Goal: Task Accomplishment & Management: Manage account settings

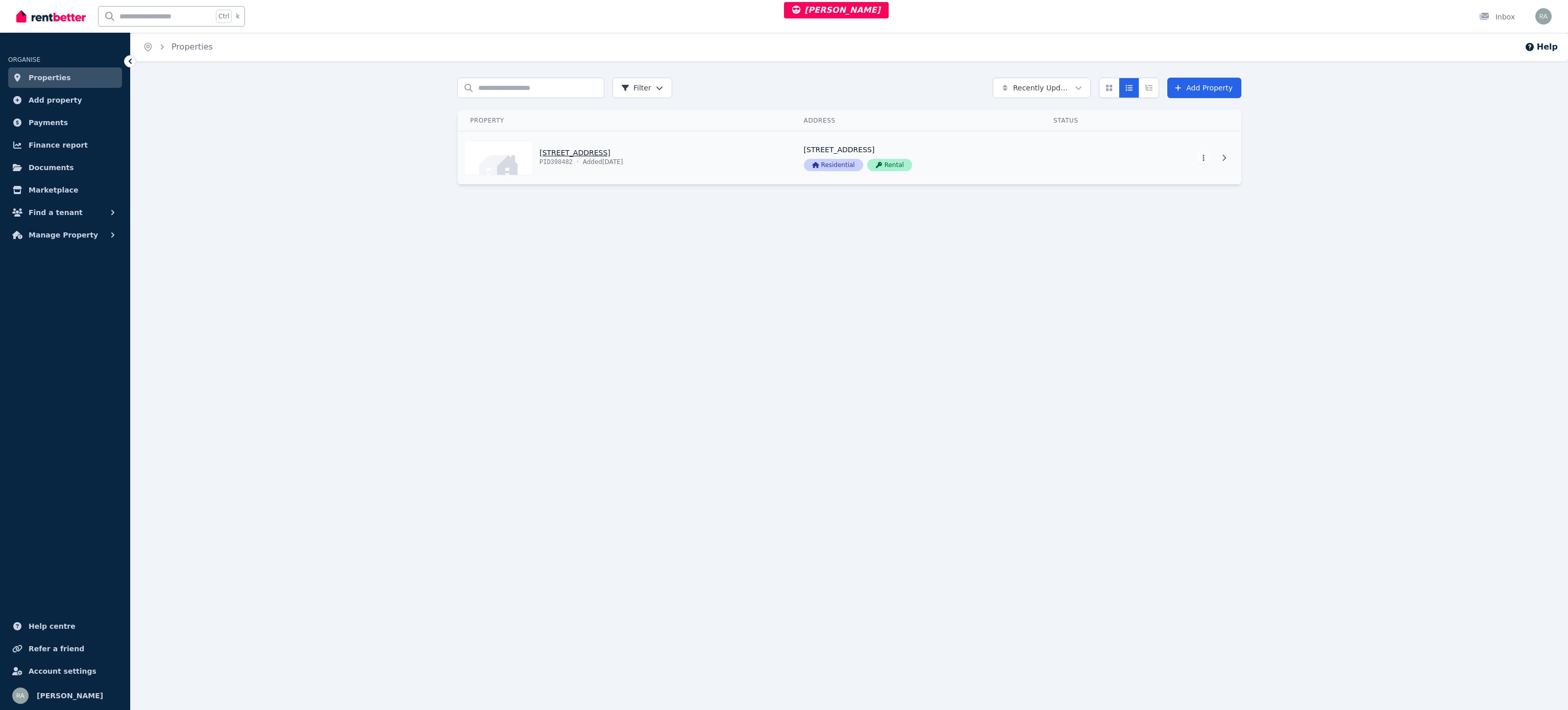
click at [716, 154] on link "View property details" at bounding box center [625, 157] width 334 height 53
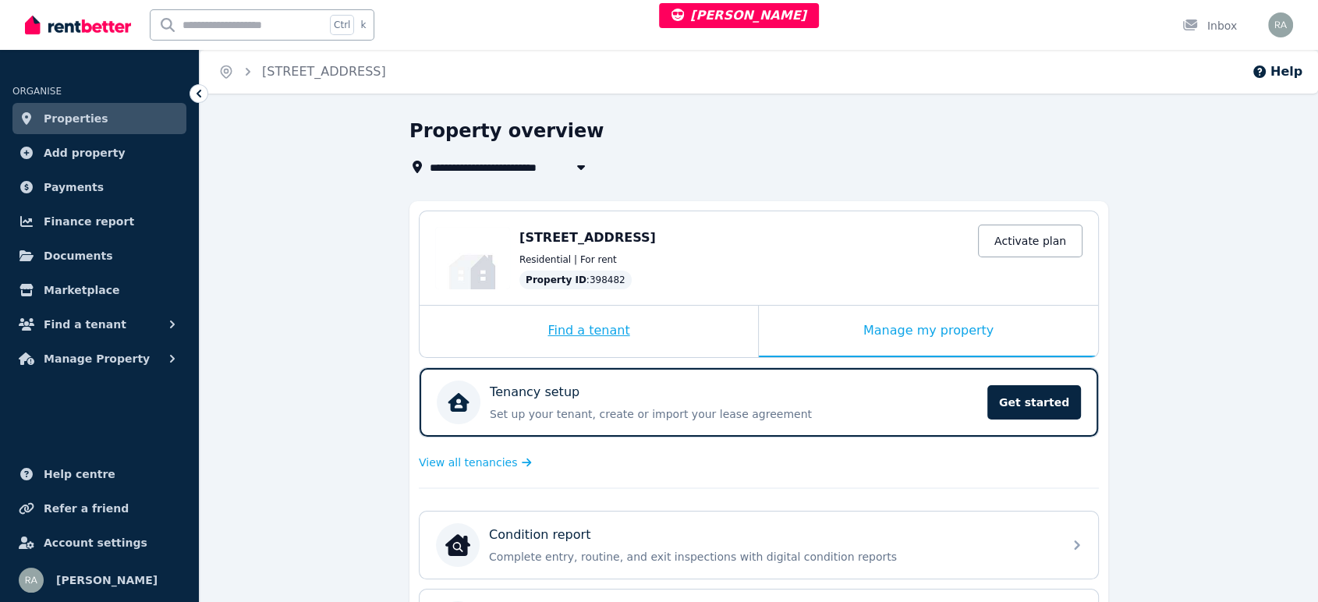
click at [704, 339] on div "Find a tenant" at bounding box center [588, 331] width 338 height 51
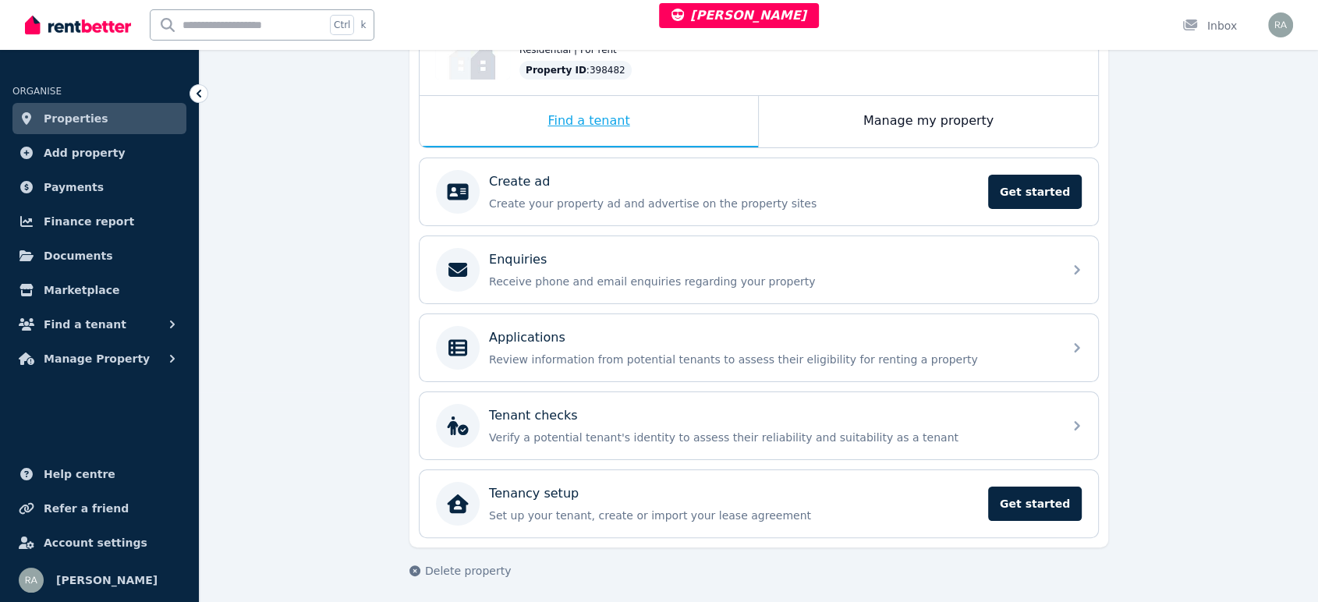
scroll to position [212, 0]
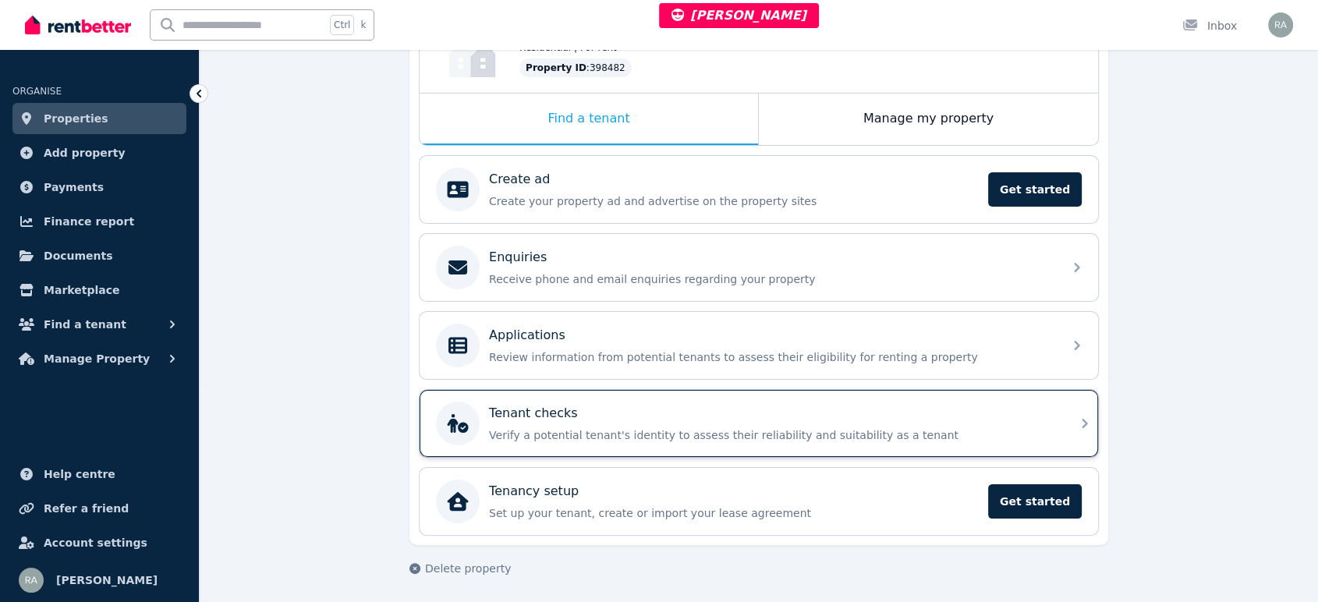
click at [712, 412] on div "Tenant checks" at bounding box center [771, 413] width 564 height 19
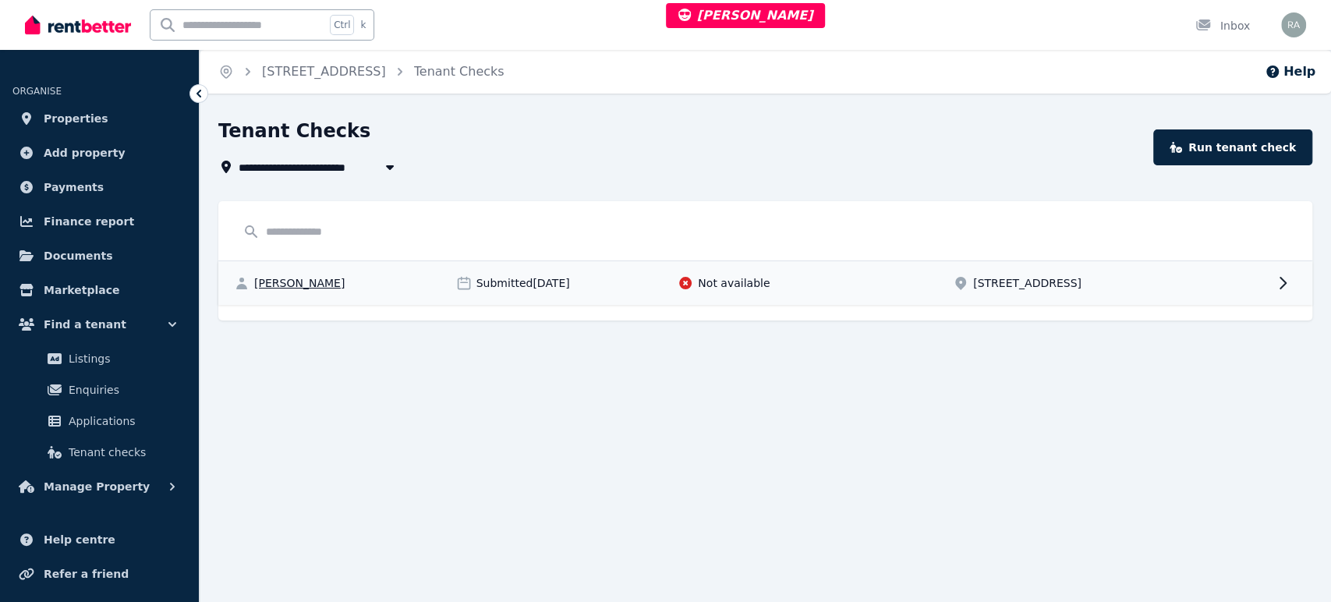
click at [1133, 290] on div "9/47 Rathcown Rd, Reservoir" at bounding box center [1059, 283] width 213 height 16
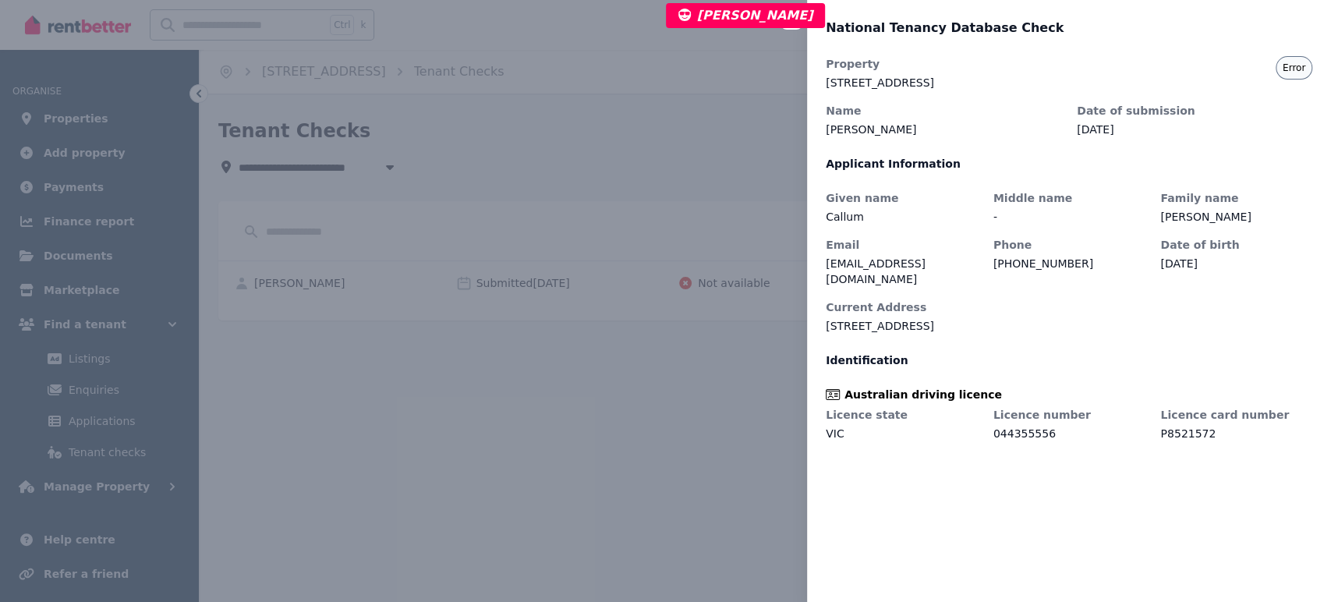
click at [536, 354] on div "Close panel National Tenancy Database Check Property 9/47 Rathcown Rd, Reservoi…" at bounding box center [665, 301] width 1331 height 602
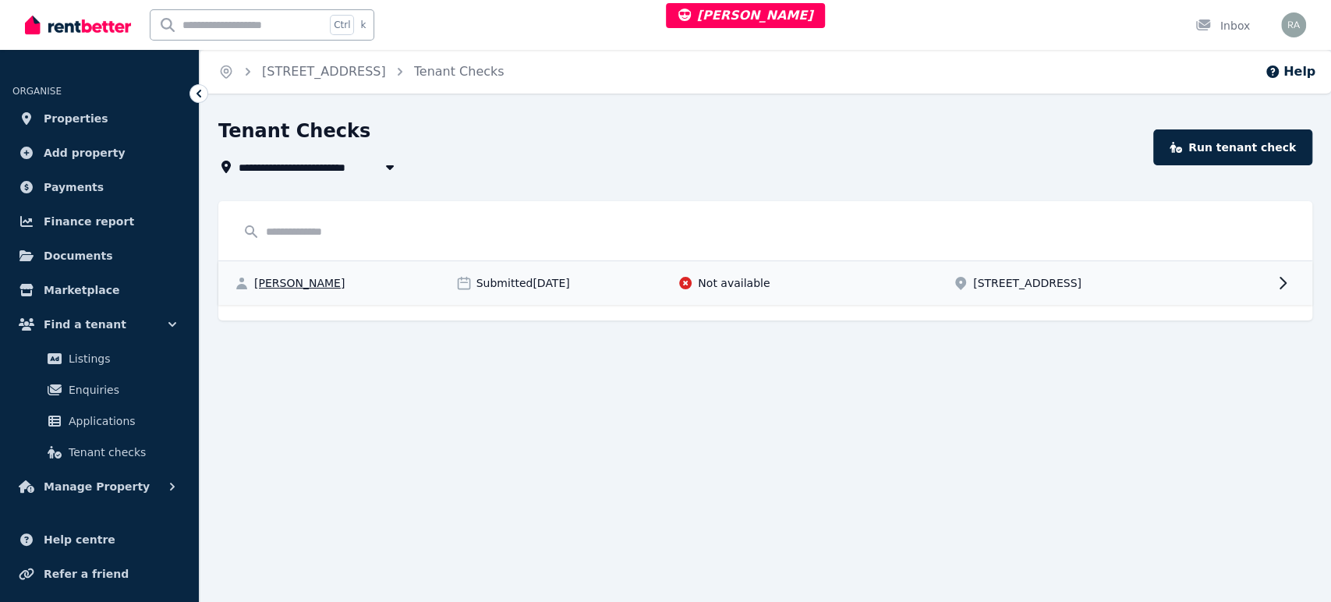
click at [1263, 285] on div "Callum Martin Submitted 18/08/2025 Not available 9/47 Rathcown Rd, Reservoir" at bounding box center [765, 283] width 1094 height 44
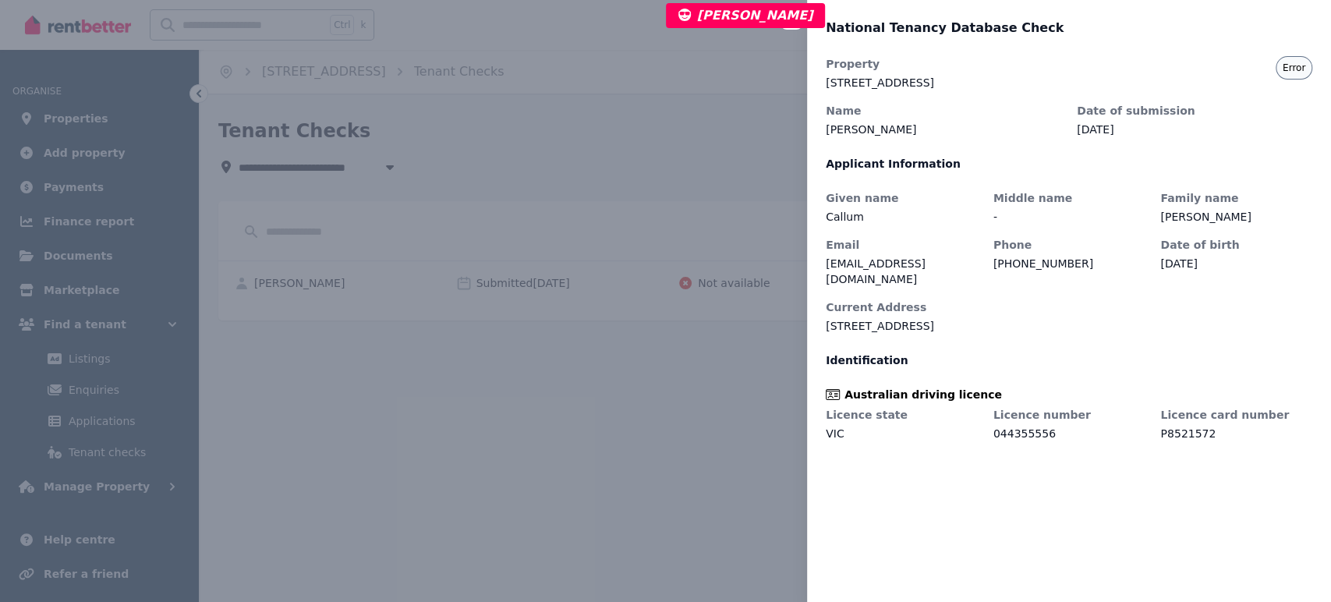
click at [600, 320] on div "Close panel National Tenancy Database Check Property 9/47 Rathcown Rd, Reservoi…" at bounding box center [665, 301] width 1331 height 602
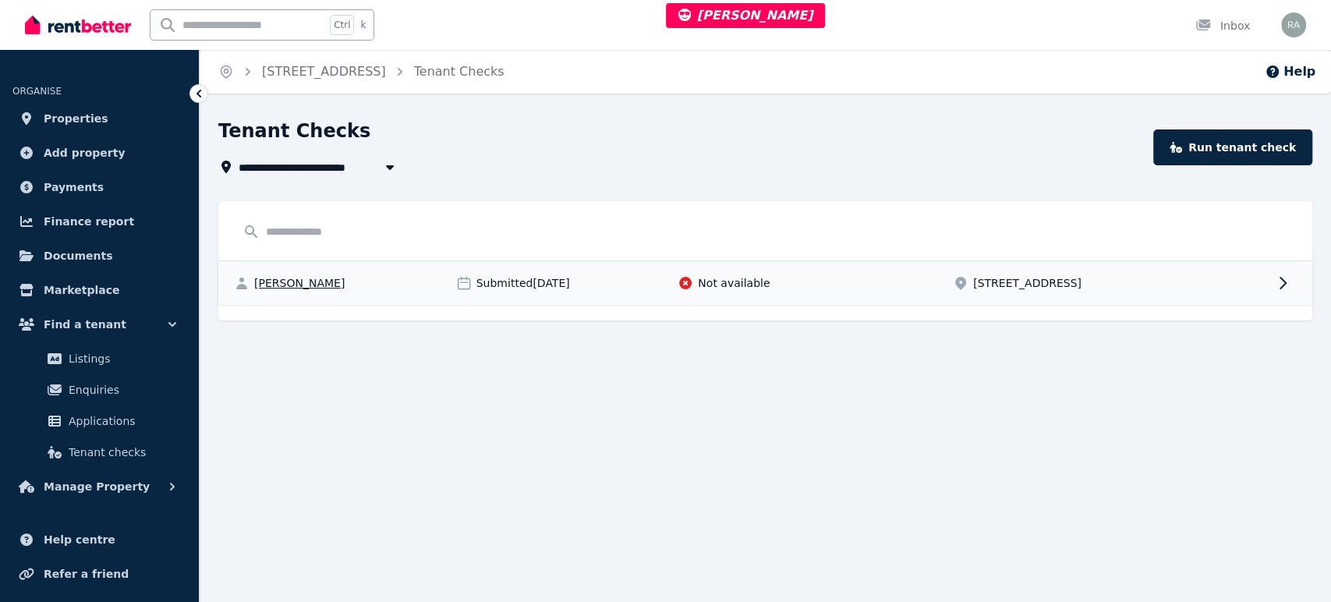
click at [431, 278] on div "Callum Martin" at bounding box center [340, 283] width 213 height 16
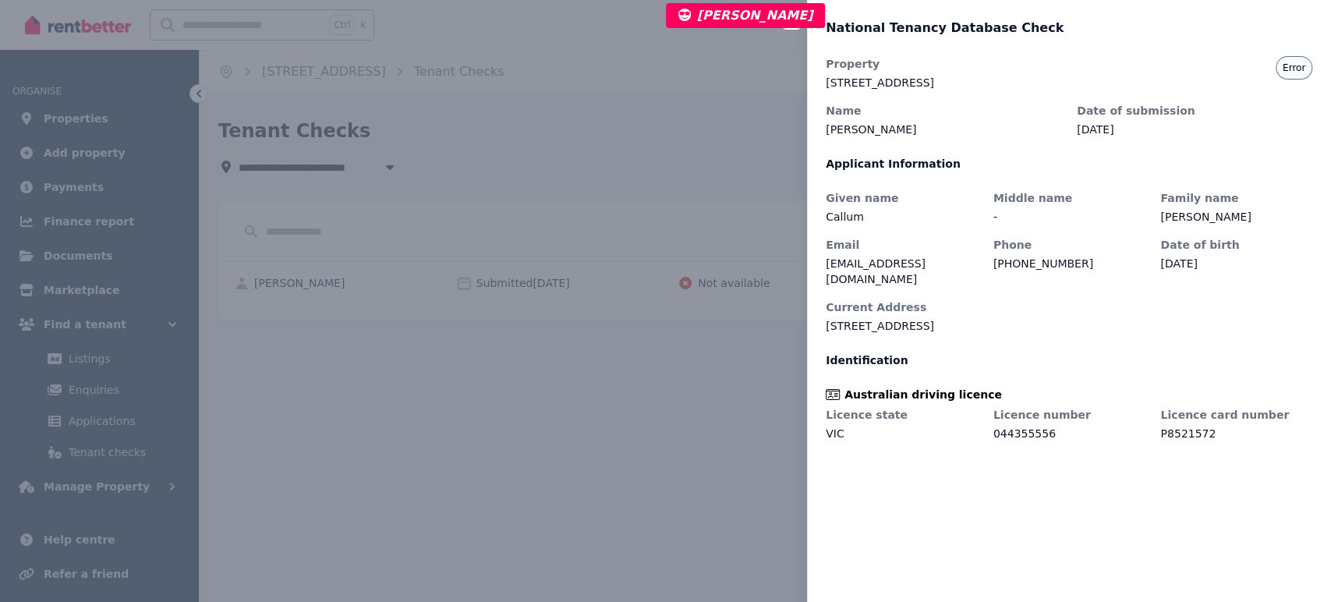
drag, startPoint x: 387, startPoint y: 274, endPoint x: 331, endPoint y: 281, distance: 56.5
click at [374, 277] on div "Close panel National Tenancy Database Check Property 9/47 Rathcown Rd, Reservoi…" at bounding box center [665, 301] width 1331 height 602
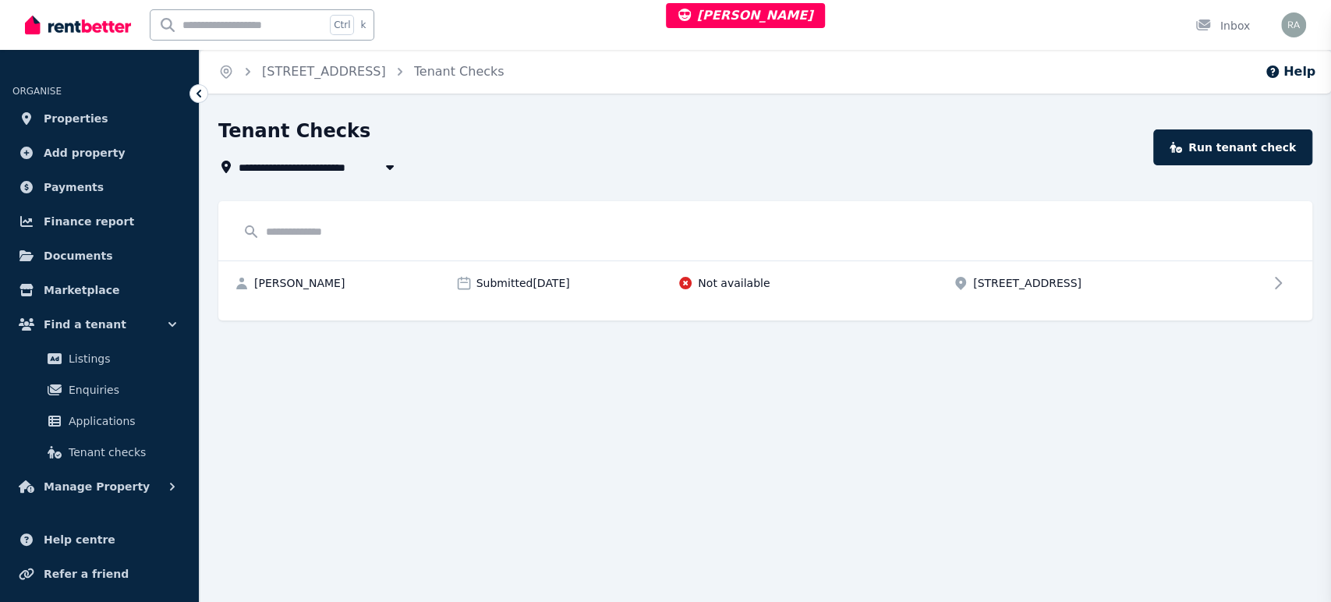
click at [299, 283] on div "Close panel National Tenancy Database Check" at bounding box center [665, 301] width 1331 height 602
click at [299, 283] on span "Callum Martin" at bounding box center [299, 283] width 90 height 16
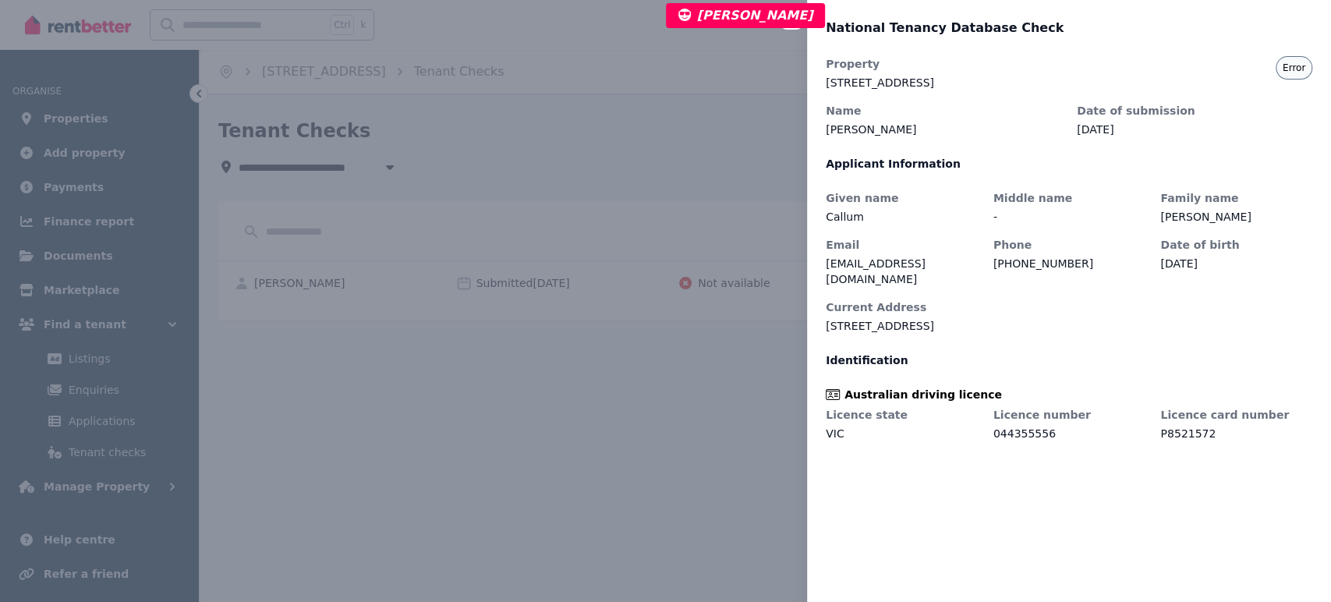
click at [680, 175] on div "Close panel National Tenancy Database Check Property 9/47 Rathcown Rd, Reservoi…" at bounding box center [665, 301] width 1331 height 602
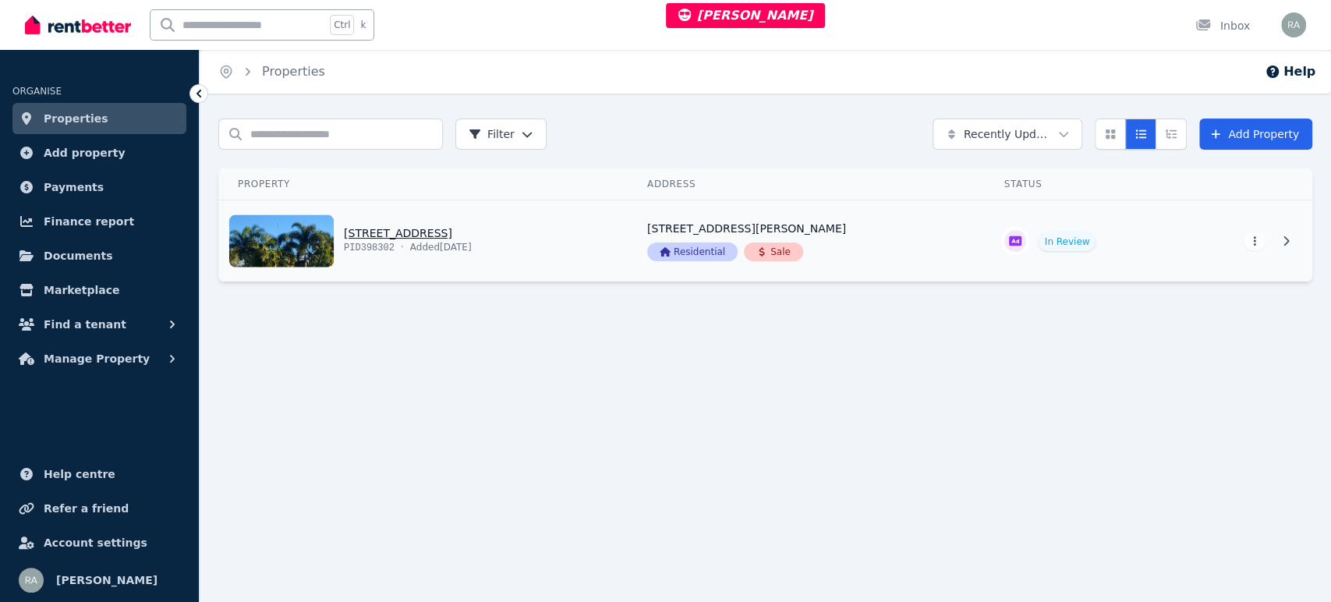
click at [628, 234] on link "View property details" at bounding box center [423, 240] width 409 height 81
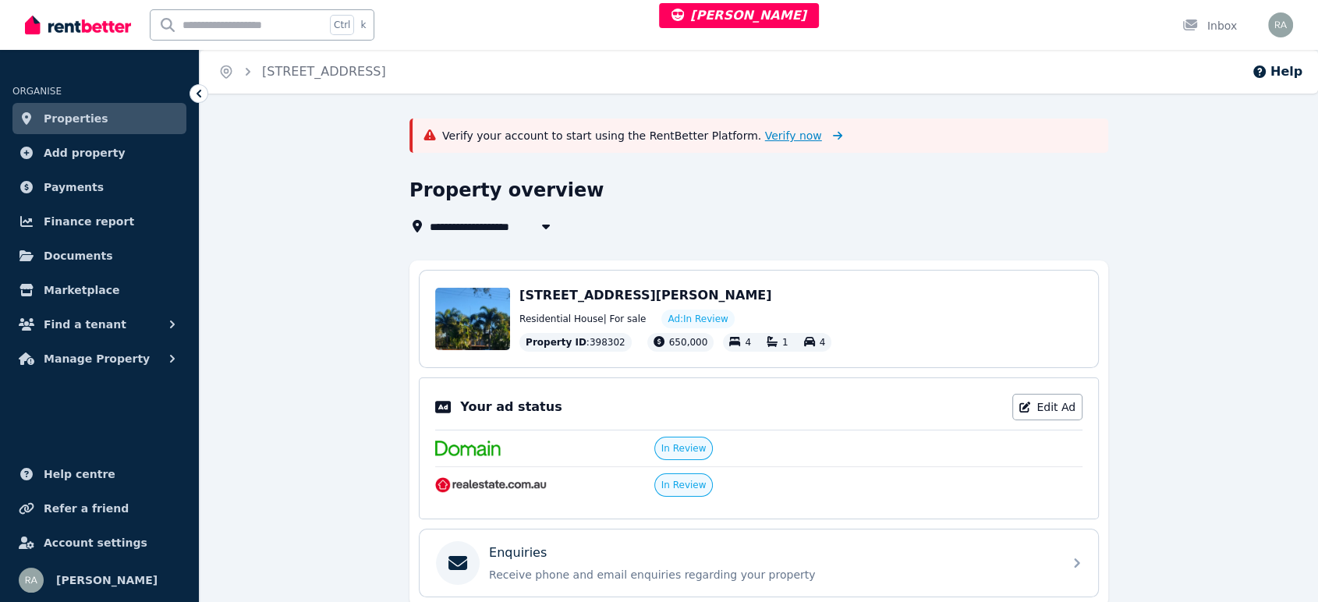
click at [765, 131] on span "Verify now" at bounding box center [793, 136] width 57 height 16
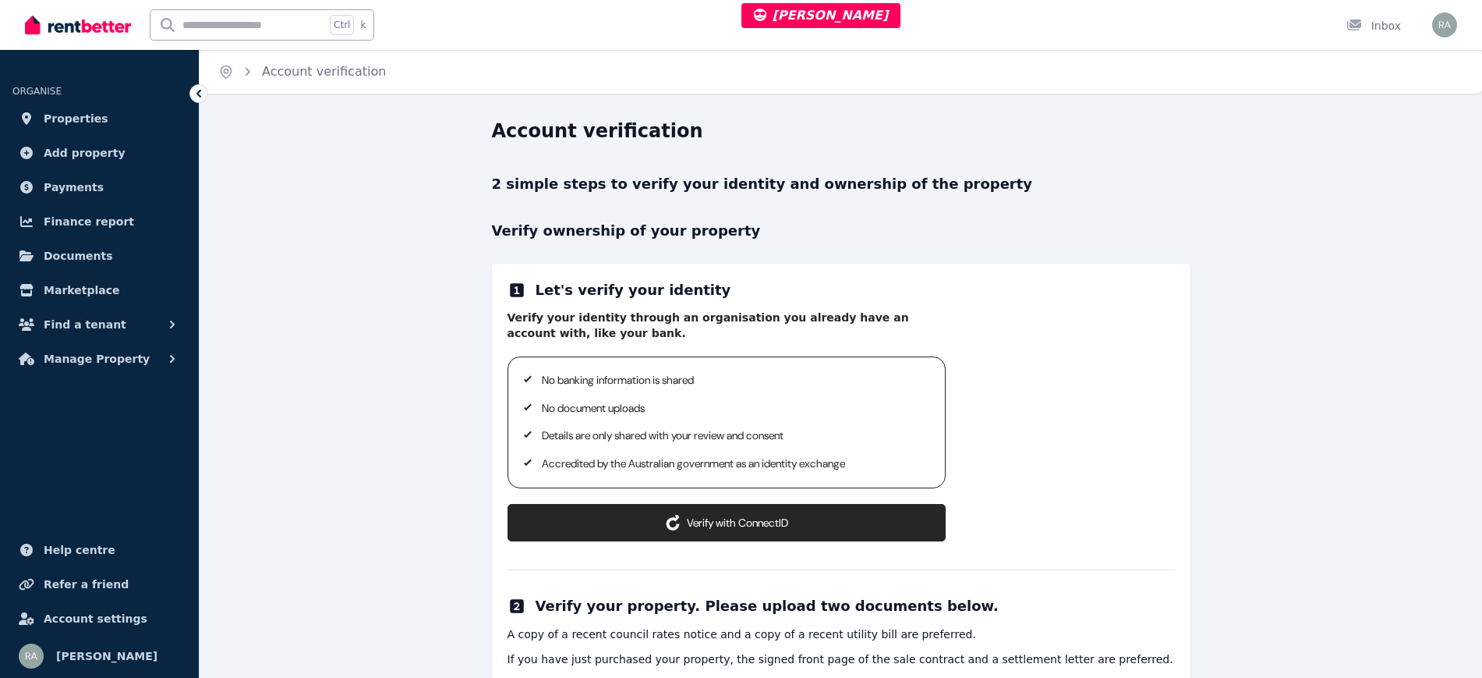
click at [665, 534] on button "Verify with ConnectID" at bounding box center [727, 522] width 438 height 37
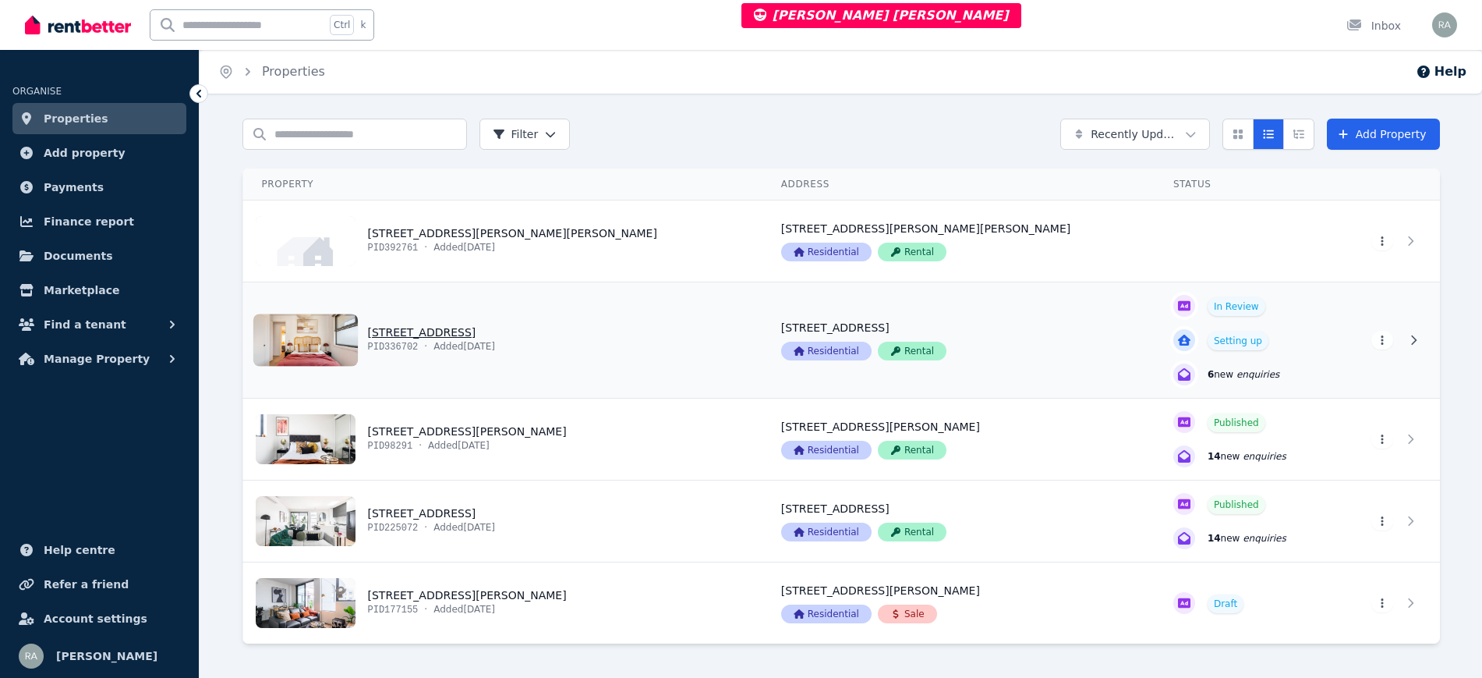
click at [676, 359] on link "View property details" at bounding box center [502, 339] width 519 height 115
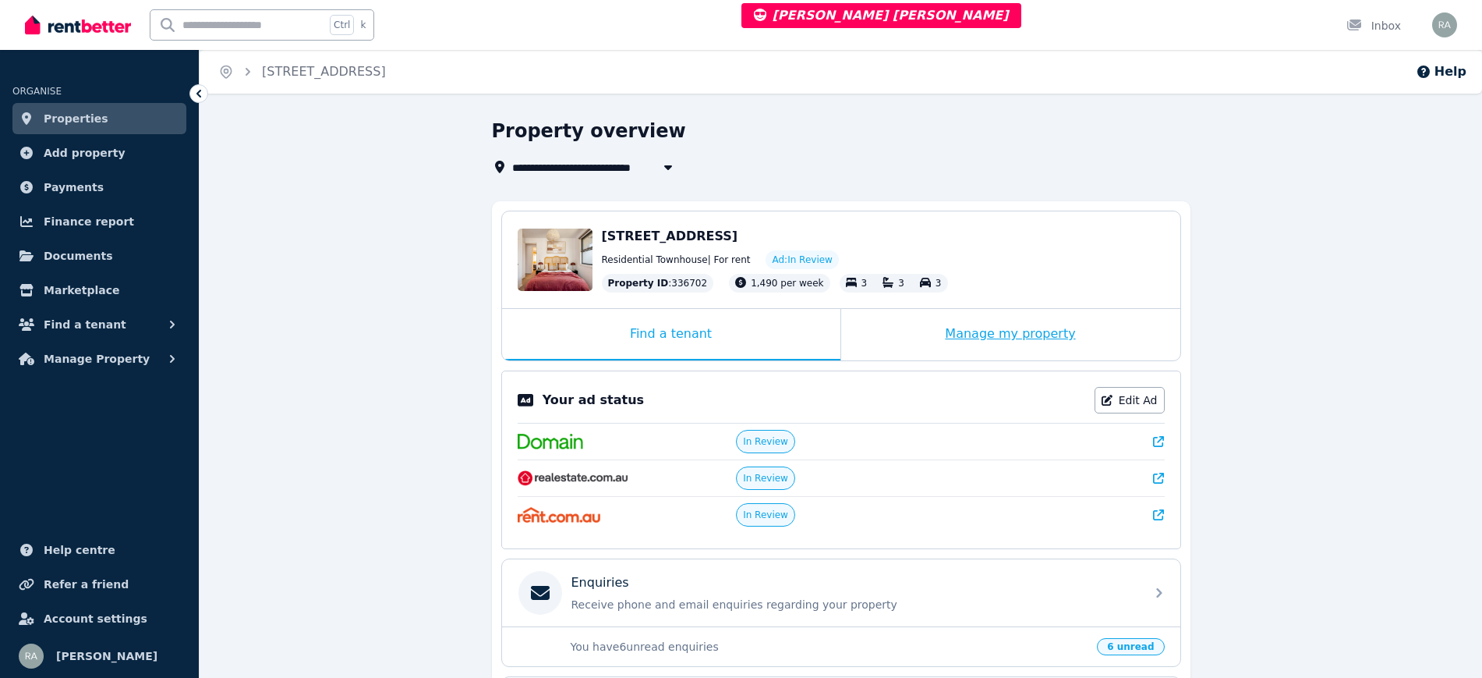
click at [893, 319] on div "Manage my property" at bounding box center [1010, 334] width 339 height 51
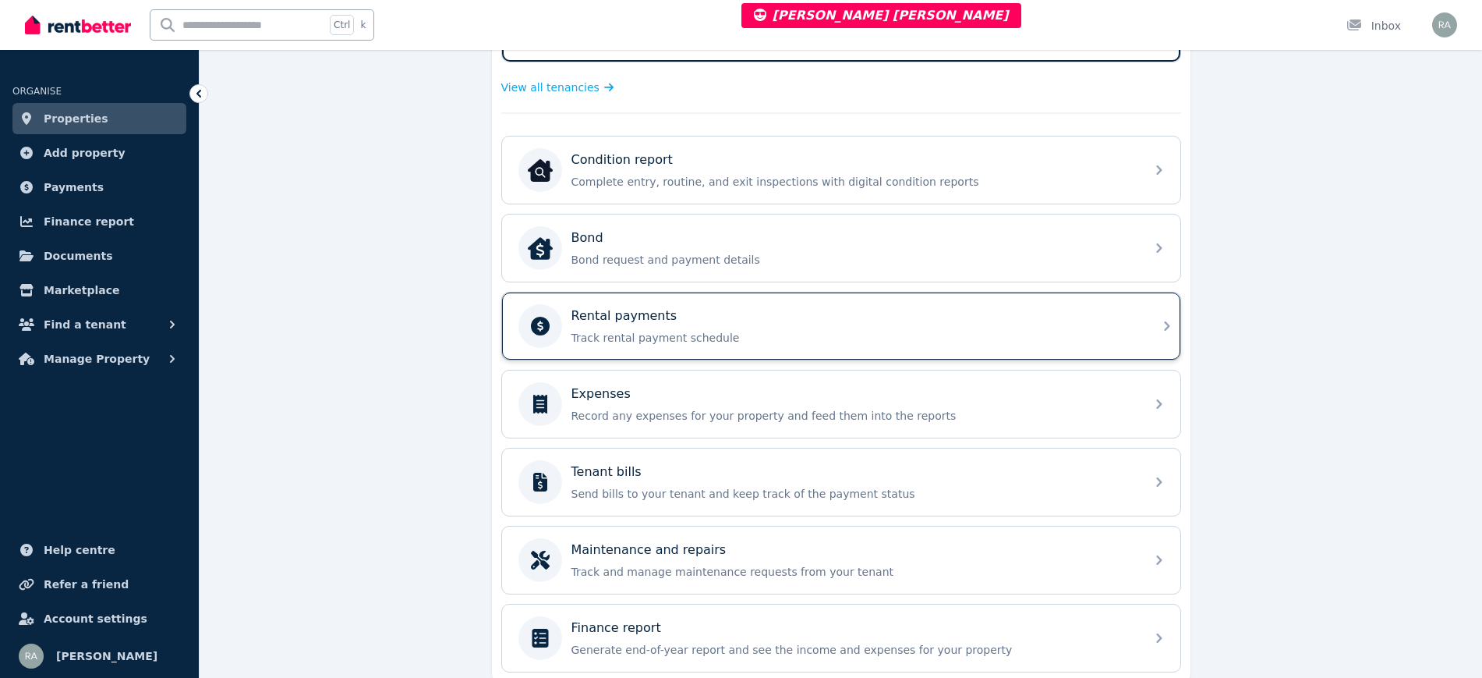
scroll to position [487, 0]
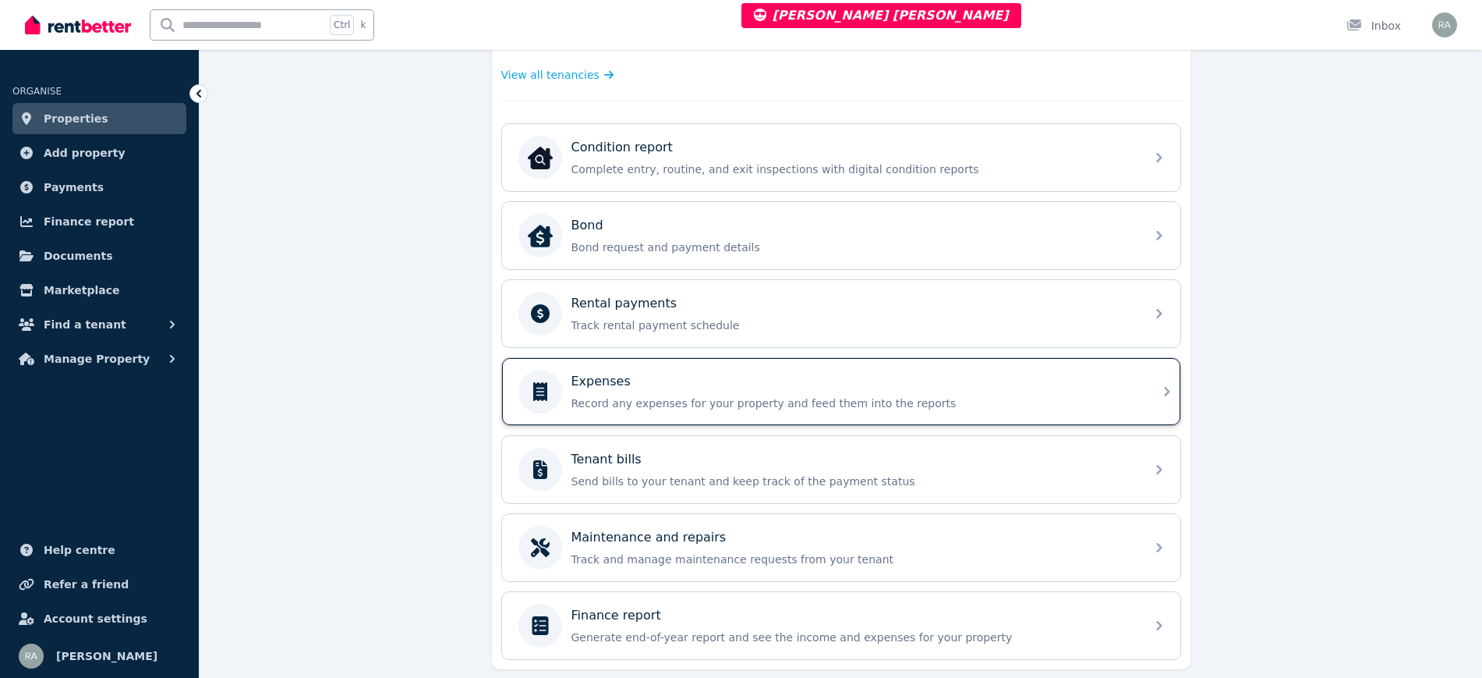
click at [727, 415] on div "Expenses Record any expenses for your property and feed them into the reports" at bounding box center [841, 391] width 678 height 67
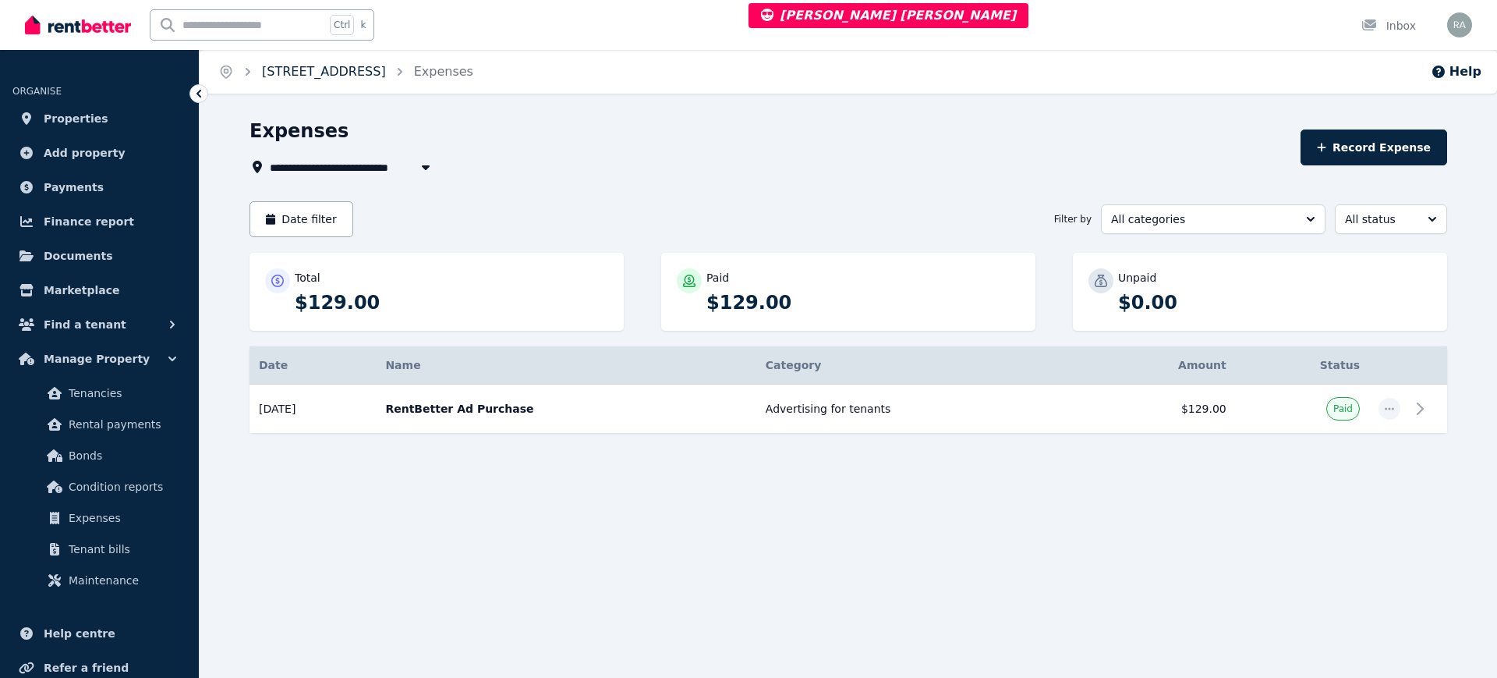
click at [362, 67] on link "76 Foch Street, Box Hill South" at bounding box center [324, 71] width 124 height 15
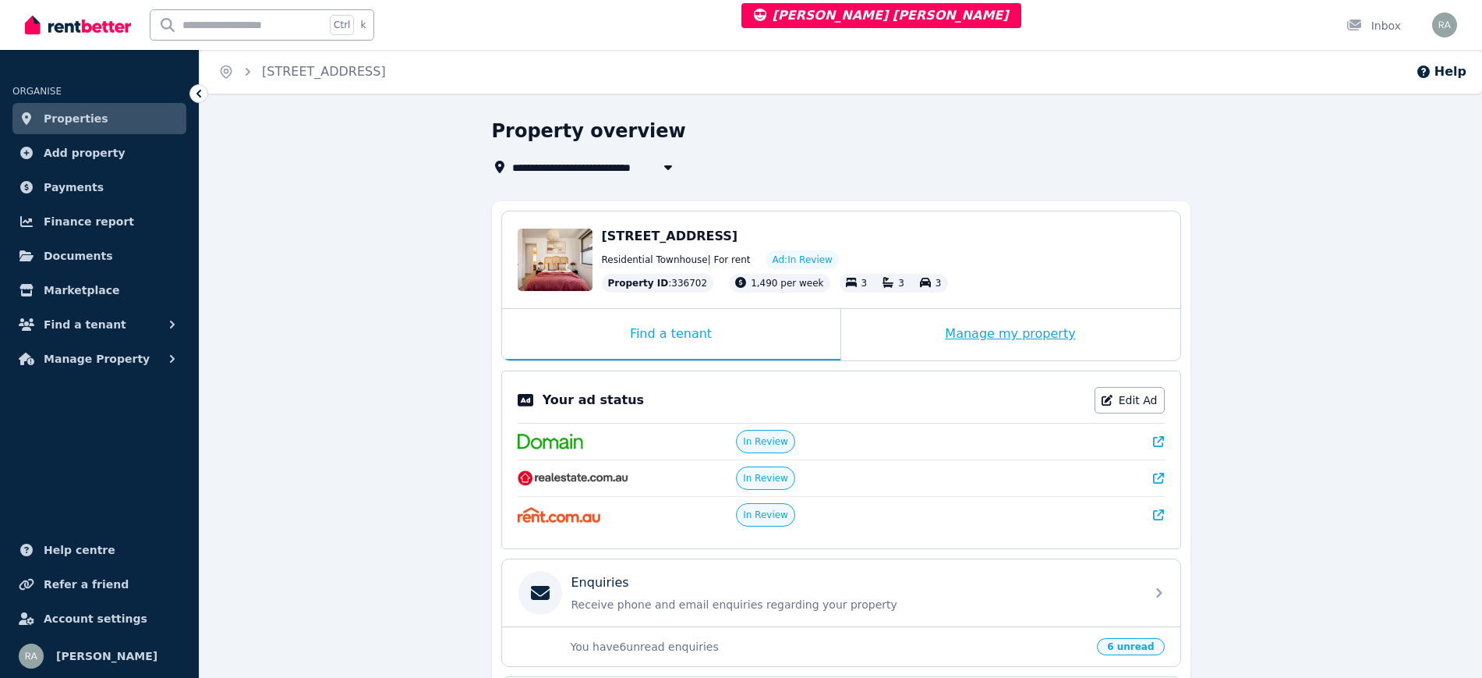
click at [891, 314] on div "Manage my property" at bounding box center [1010, 334] width 339 height 51
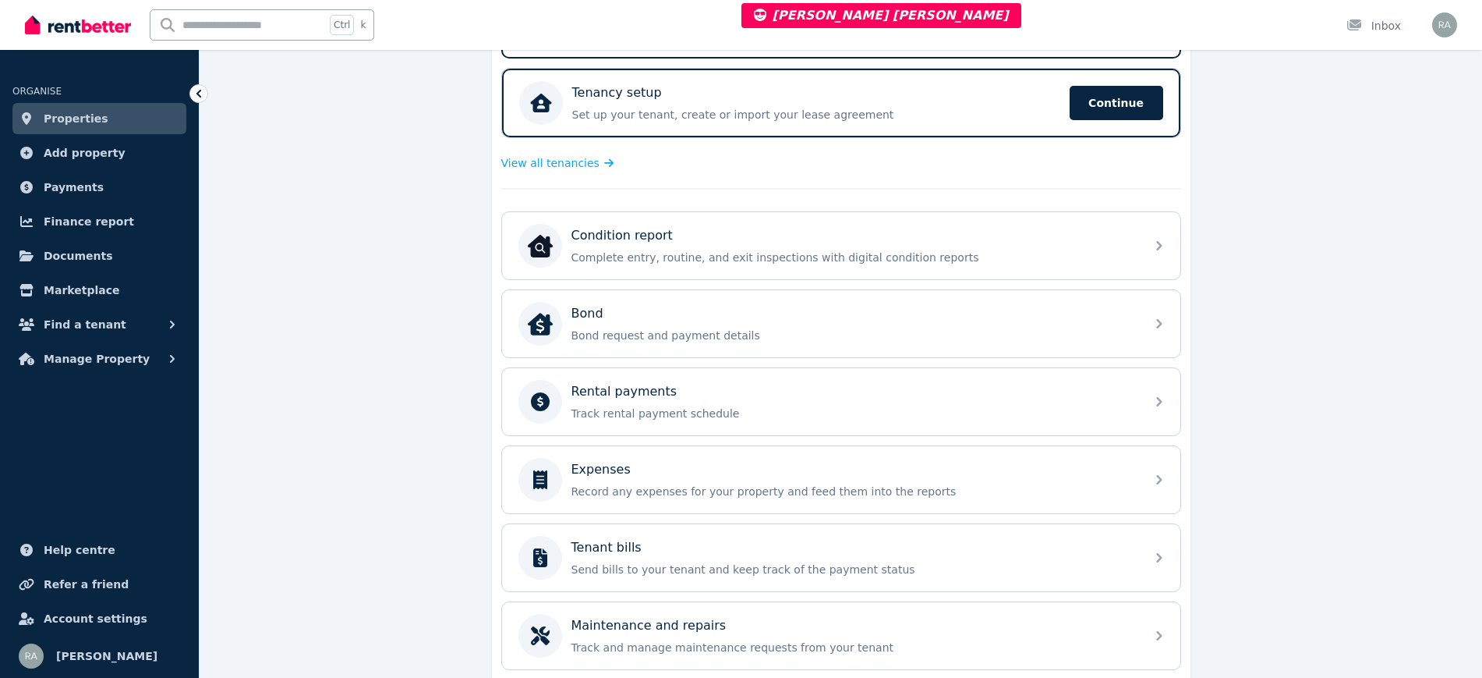
scroll to position [538, 0]
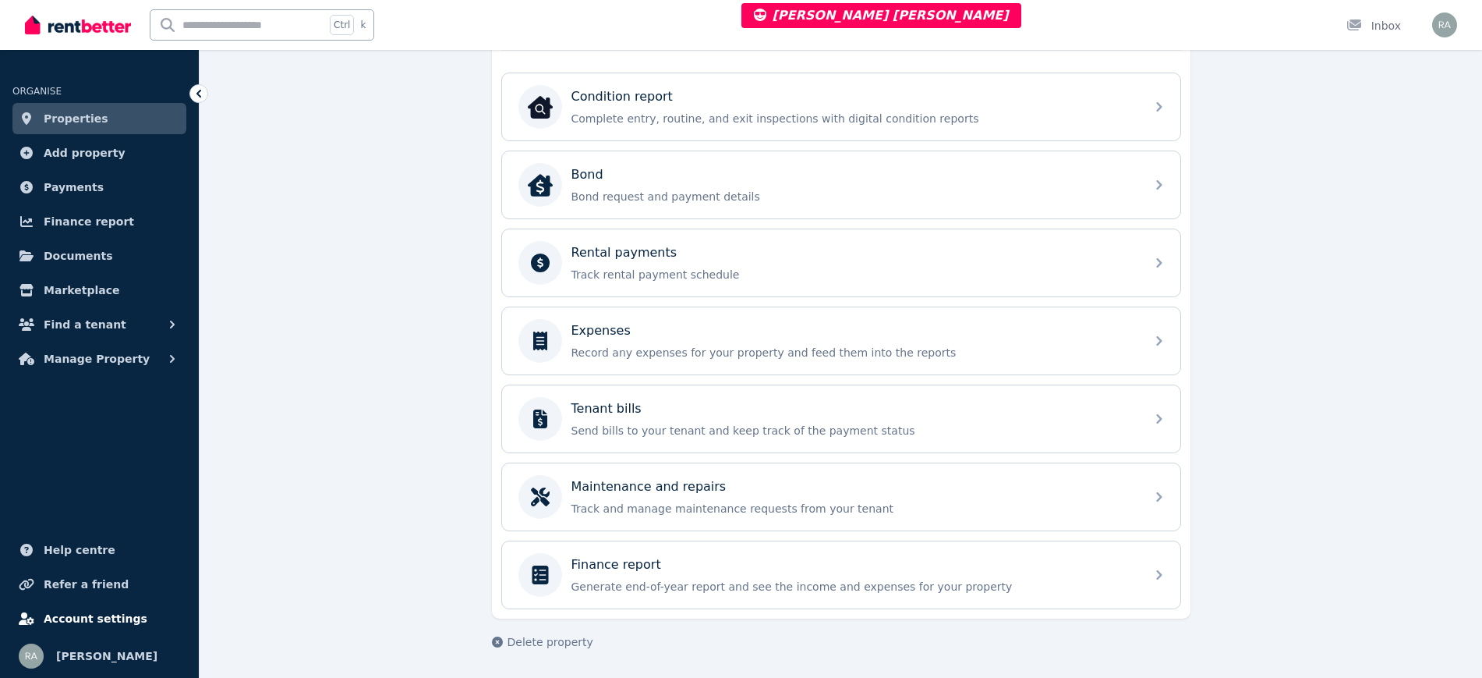
click at [108, 603] on link "Account settings" at bounding box center [99, 618] width 174 height 31
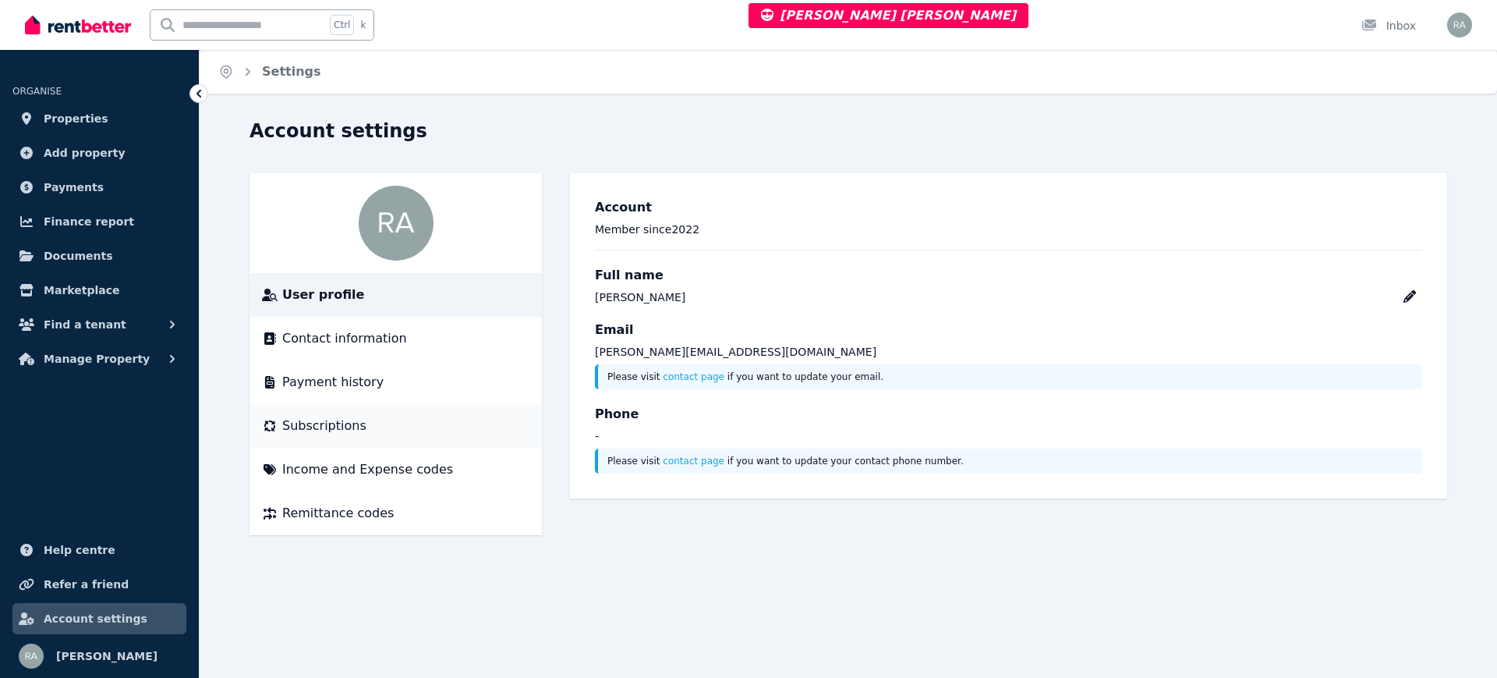
click at [364, 412] on li "Subscriptions" at bounding box center [395, 426] width 292 height 44
click at [345, 429] on span "Subscriptions" at bounding box center [324, 425] width 84 height 19
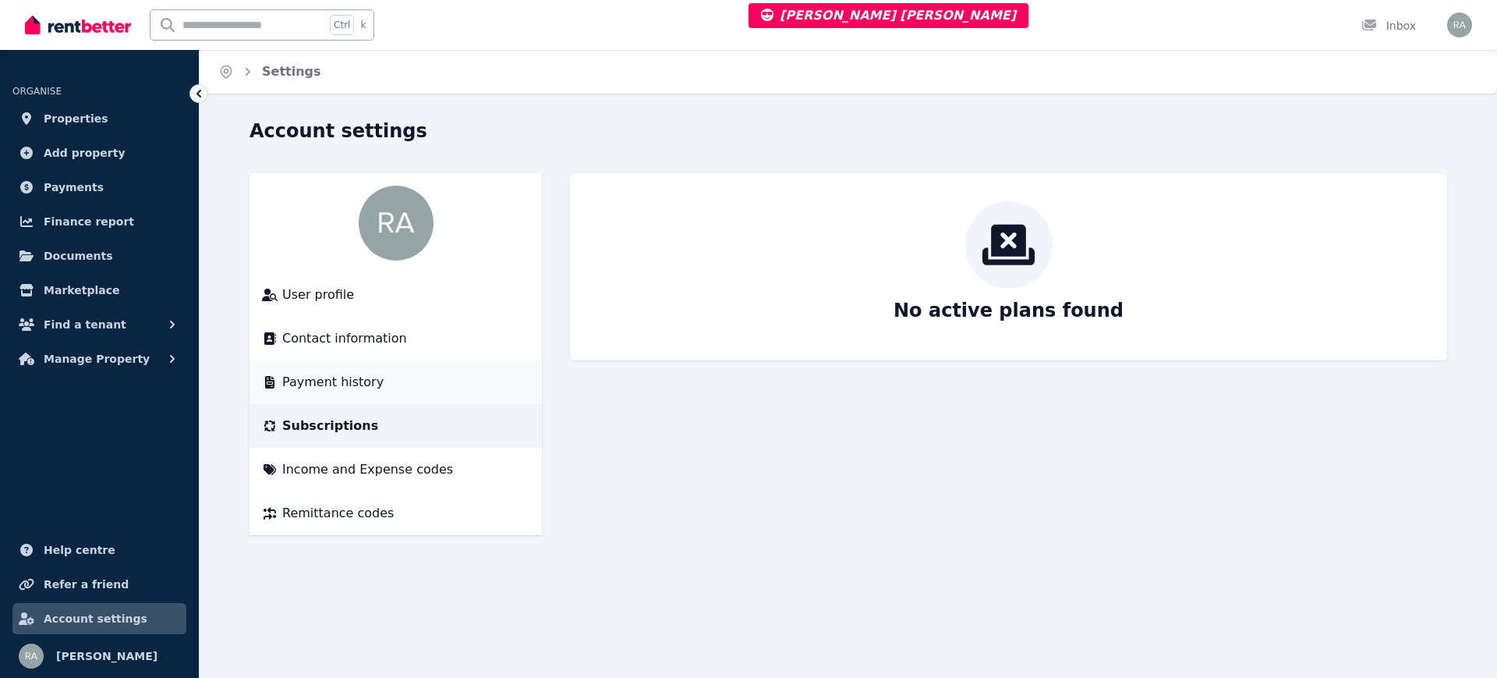
click at [345, 373] on span "Payment history" at bounding box center [332, 382] width 101 height 19
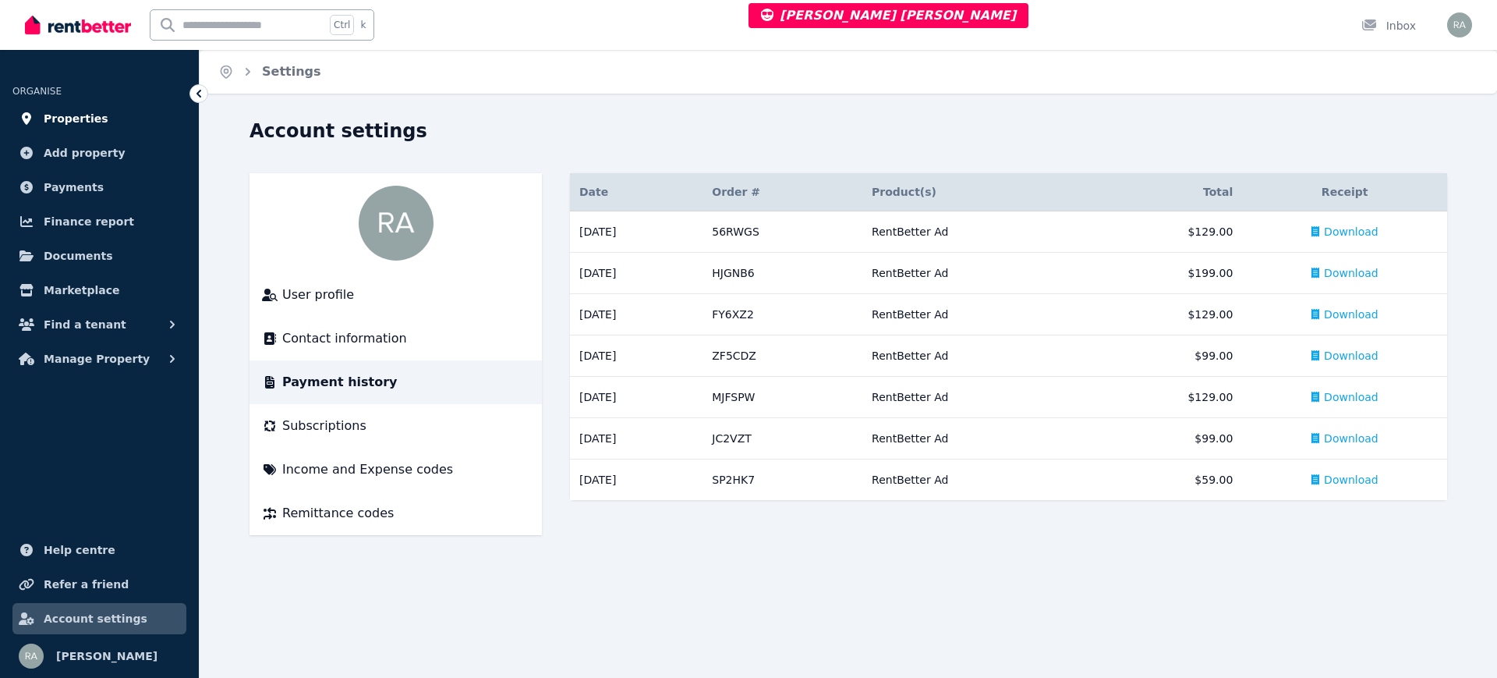
click at [81, 120] on span "Properties" at bounding box center [76, 118] width 65 height 19
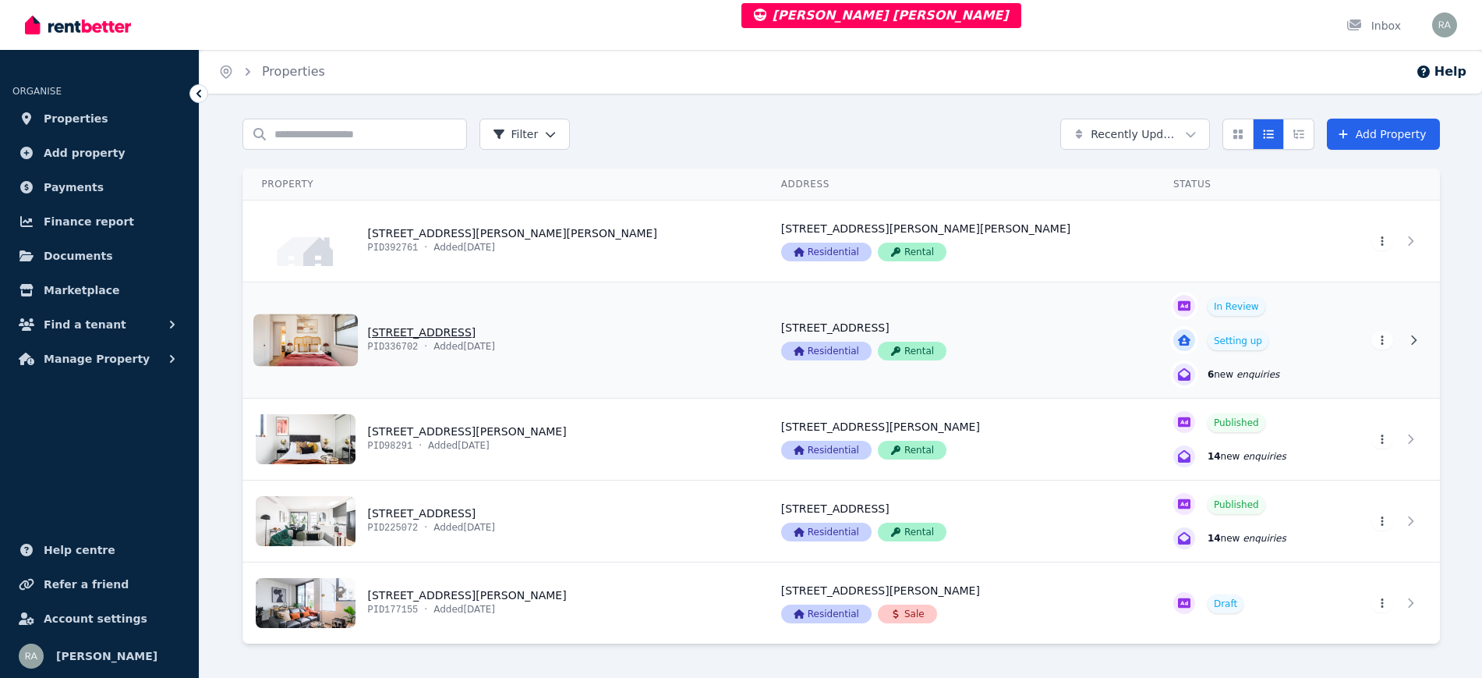
click at [650, 345] on link "View property details" at bounding box center [502, 339] width 519 height 115
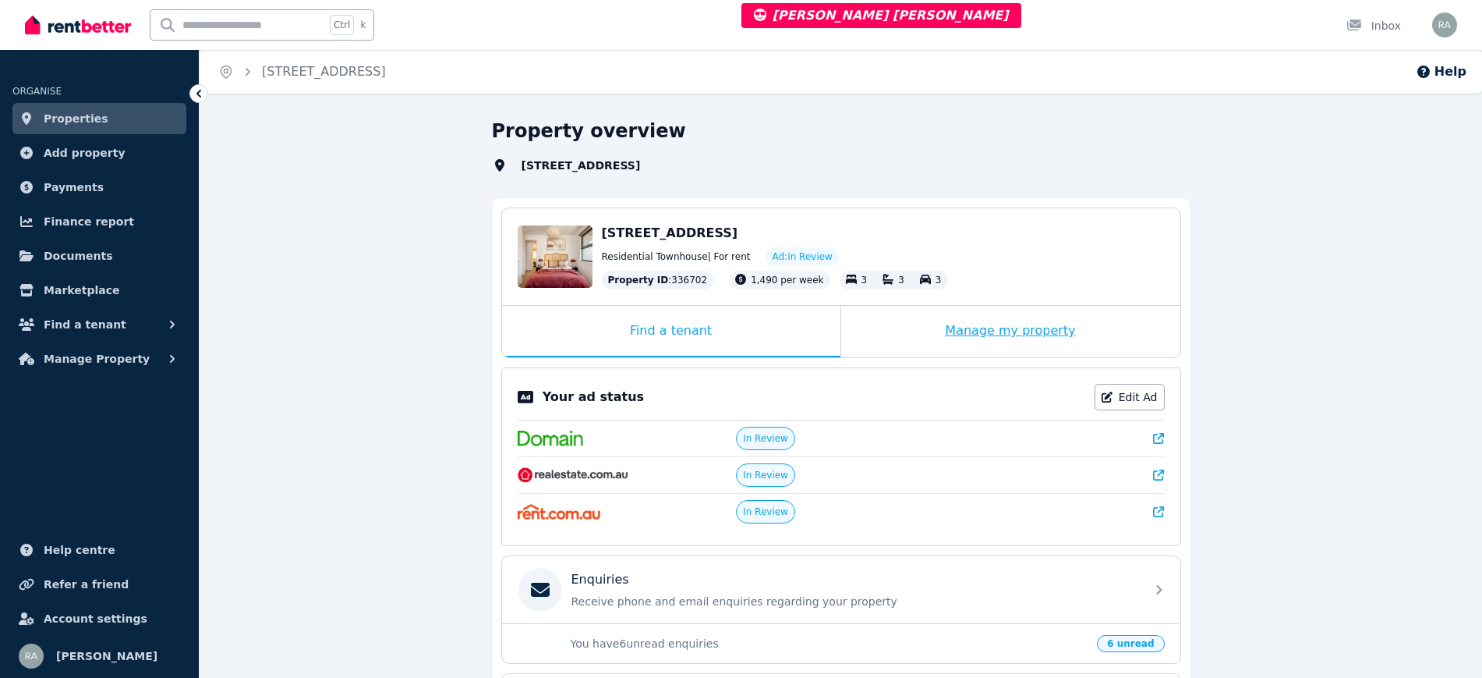
click at [876, 343] on div "Manage my property" at bounding box center [1010, 331] width 339 height 51
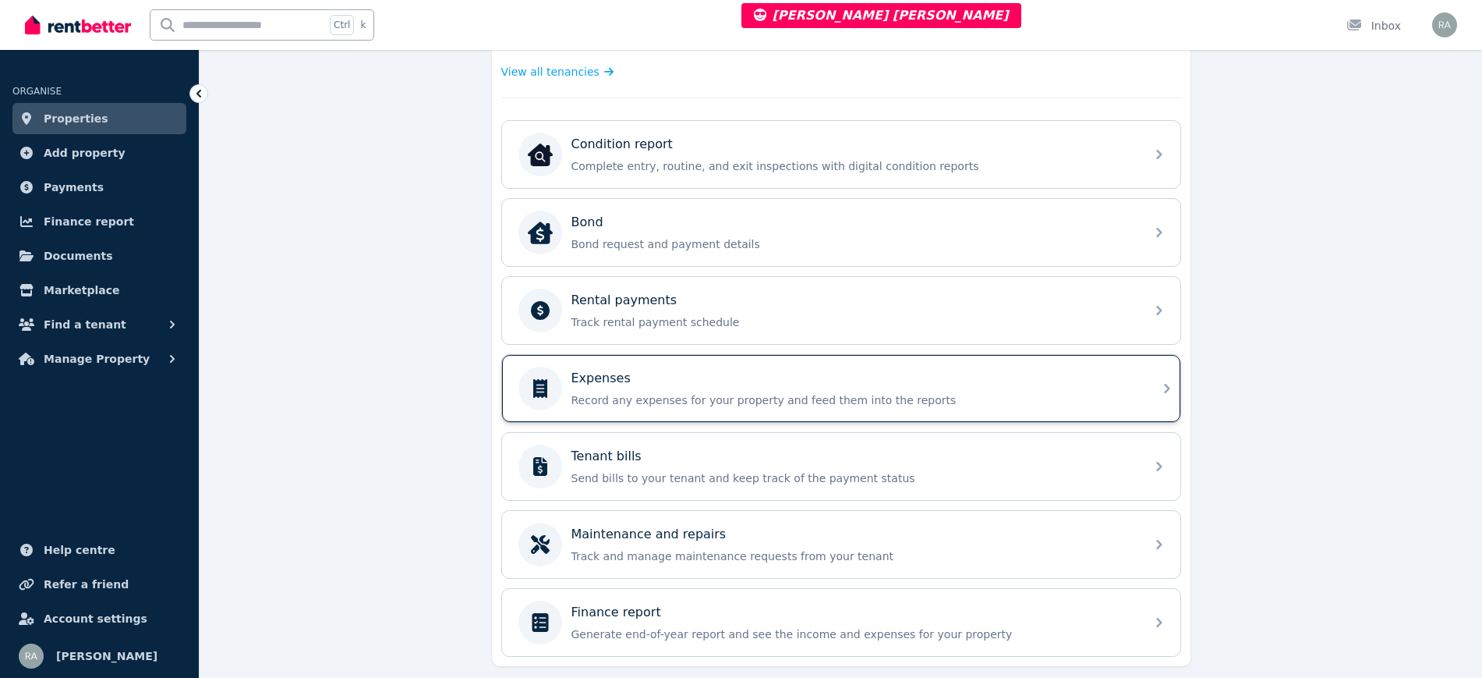
scroll to position [490, 0]
click at [672, 376] on div "Expenses" at bounding box center [853, 378] width 564 height 19
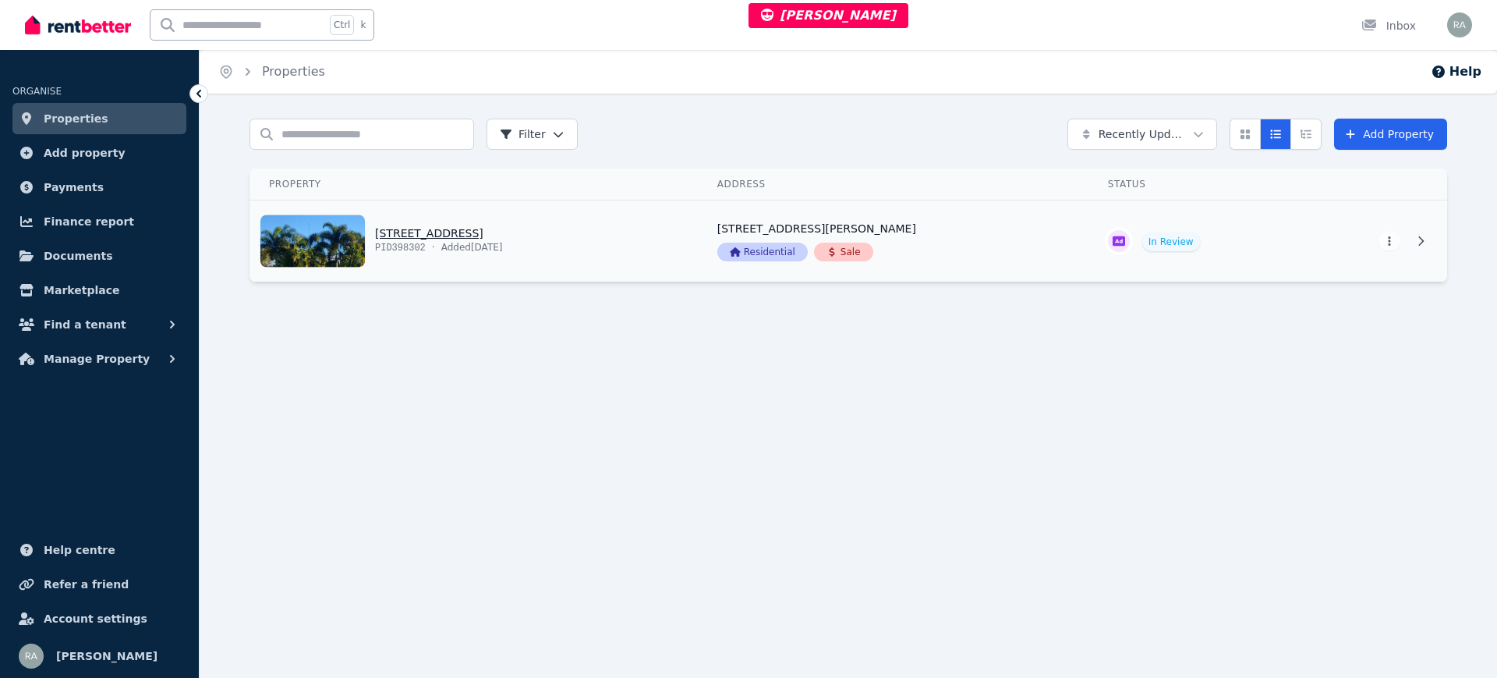
click at [629, 253] on link "View property details" at bounding box center [474, 240] width 448 height 81
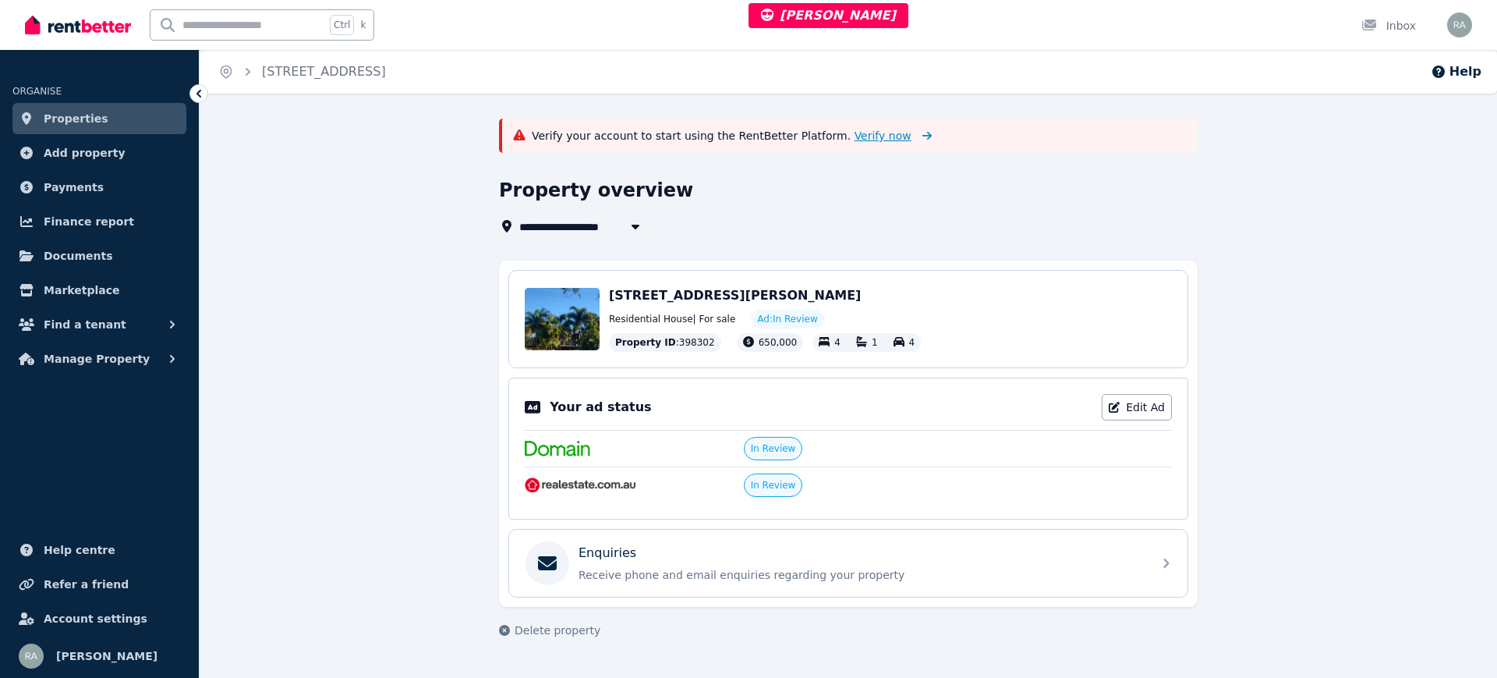
click at [855, 130] on span "Verify now" at bounding box center [883, 136] width 57 height 16
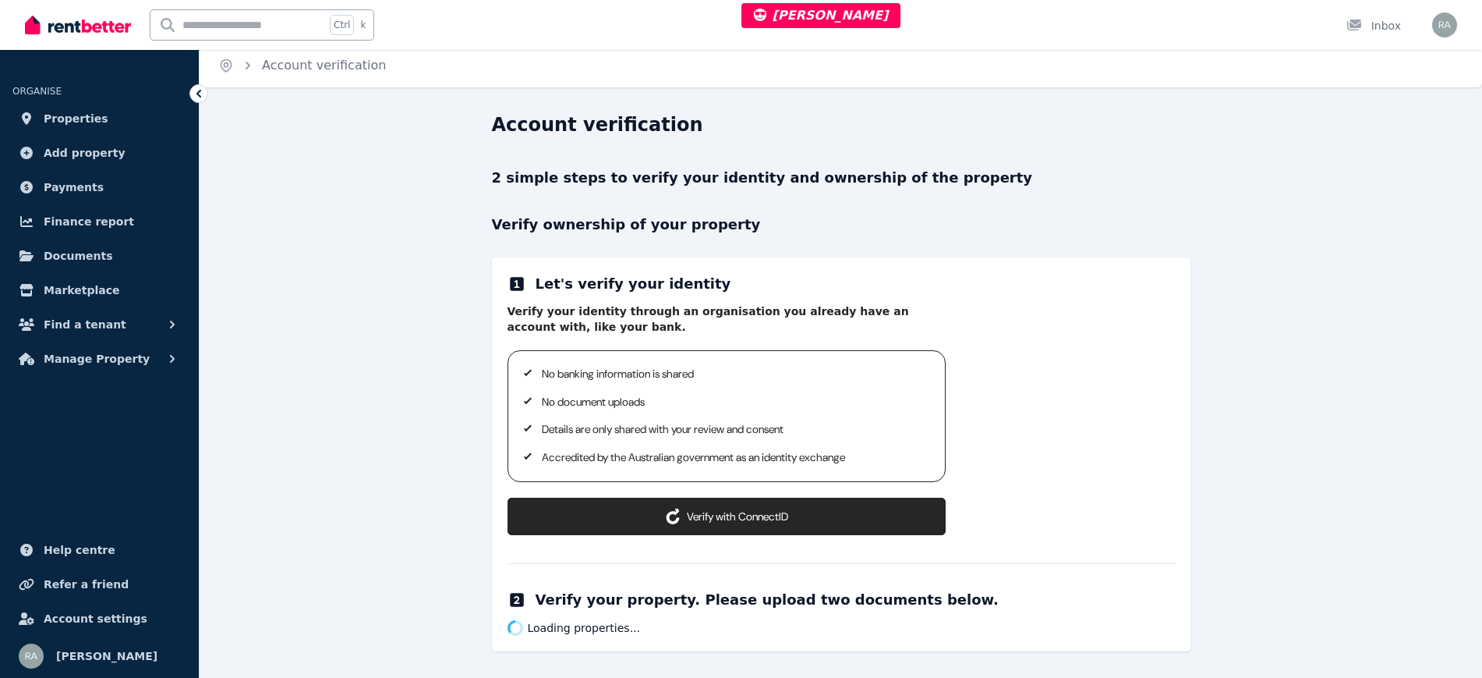
scroll to position [8, 0]
